Goal: Find specific page/section: Find specific page/section

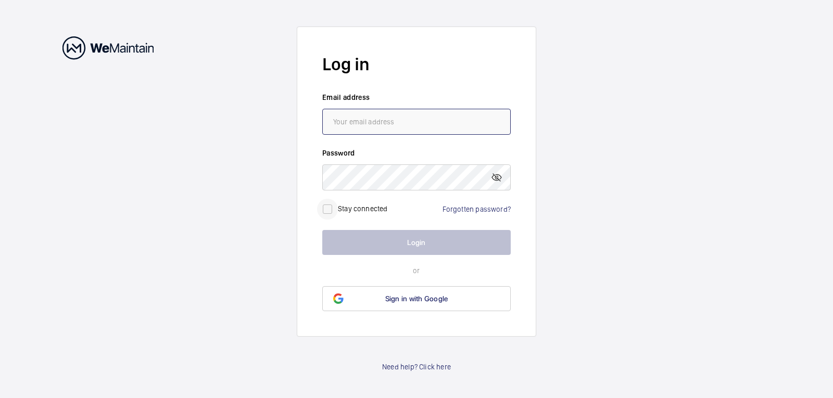
type input "[PERSON_NAME][EMAIL_ADDRESS][DOMAIN_NAME]"
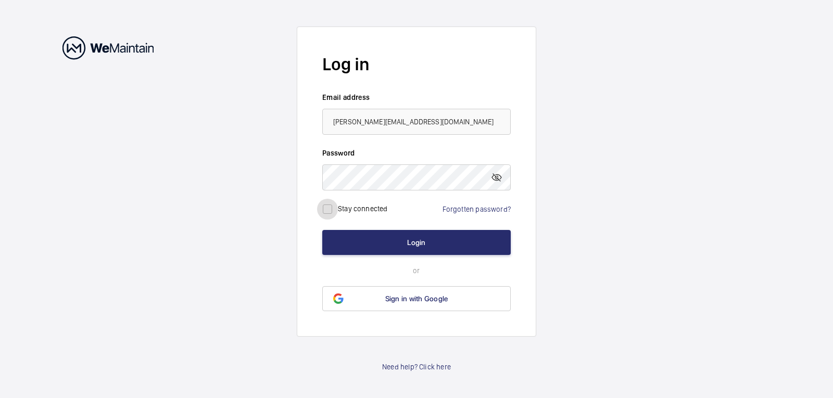
click at [339, 208] on div at bounding box center [327, 209] width 25 height 25
checkbox input "true"
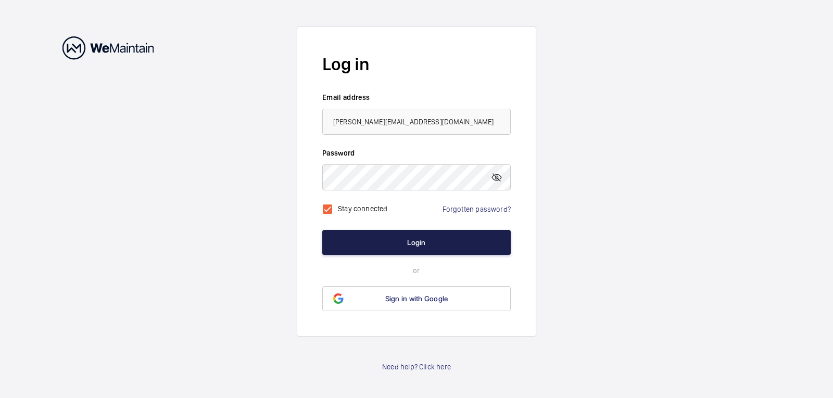
click at [382, 253] on button "Login" at bounding box center [416, 242] width 189 height 25
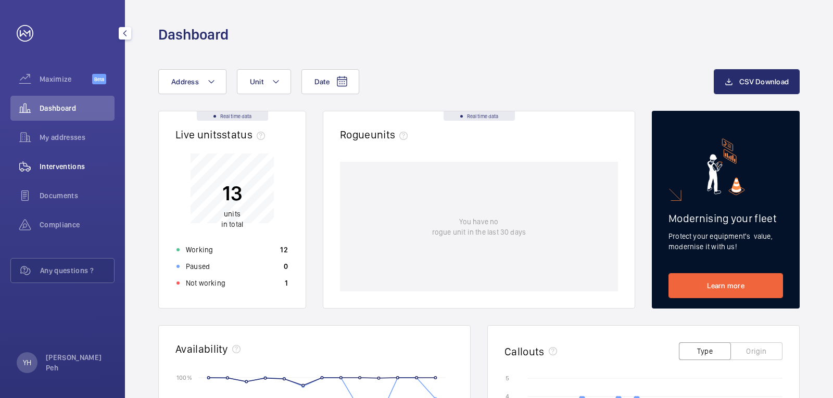
click at [64, 168] on span "Interventions" at bounding box center [77, 166] width 75 height 10
